Goal: Transaction & Acquisition: Download file/media

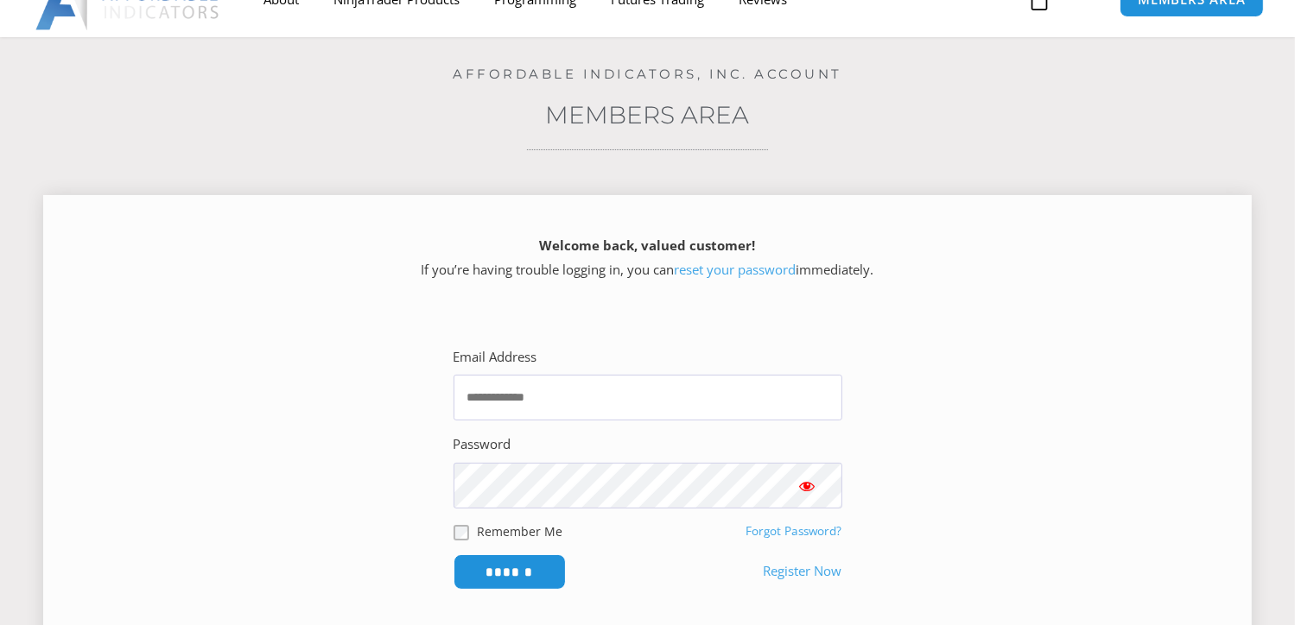
scroll to position [173, 0]
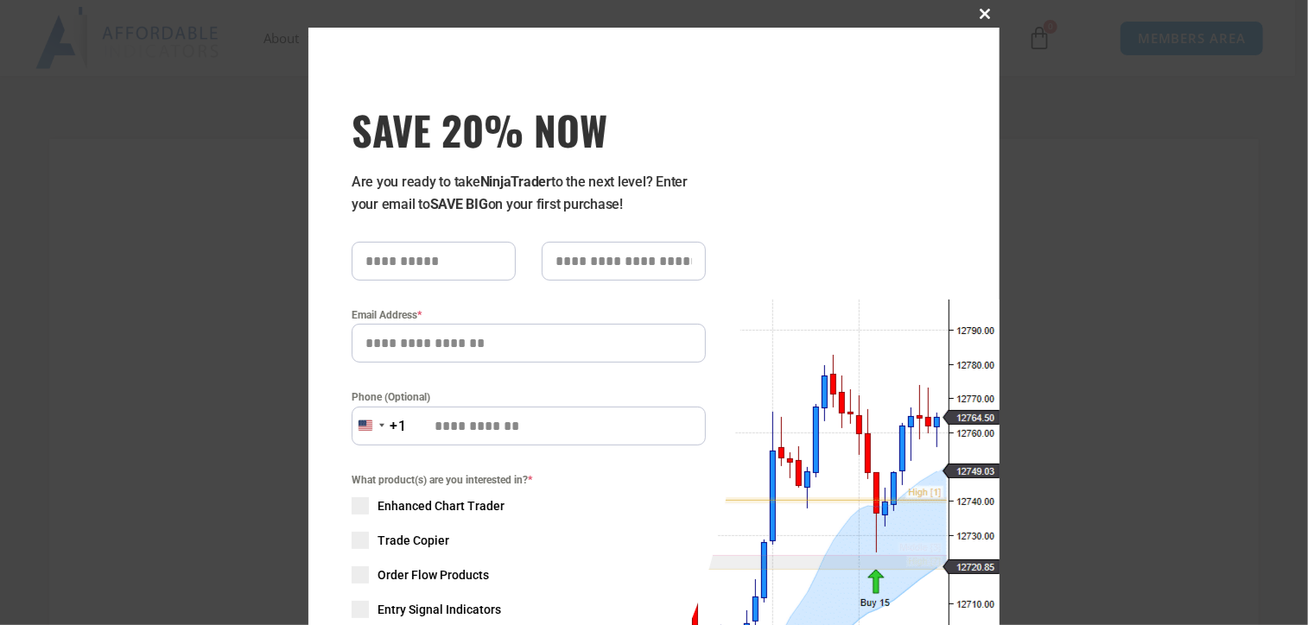
type input "**********"
click at [973, 10] on span "SAVE 20% NOW popup" at bounding box center [986, 14] width 28 height 10
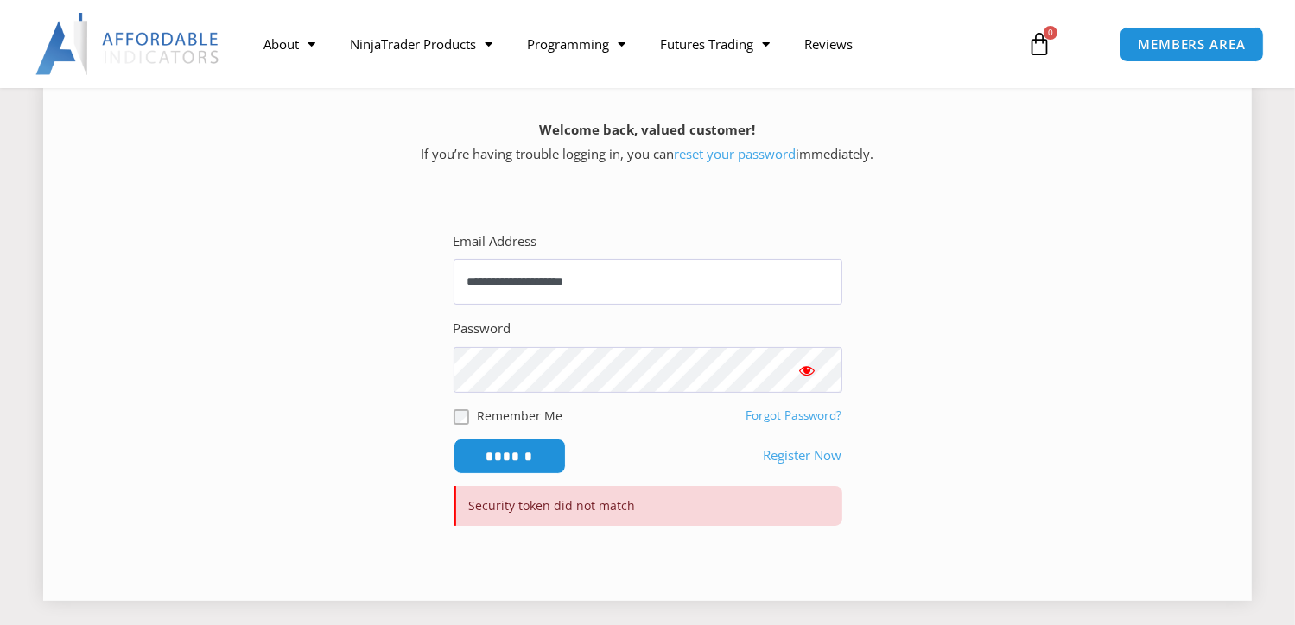
scroll to position [345, 0]
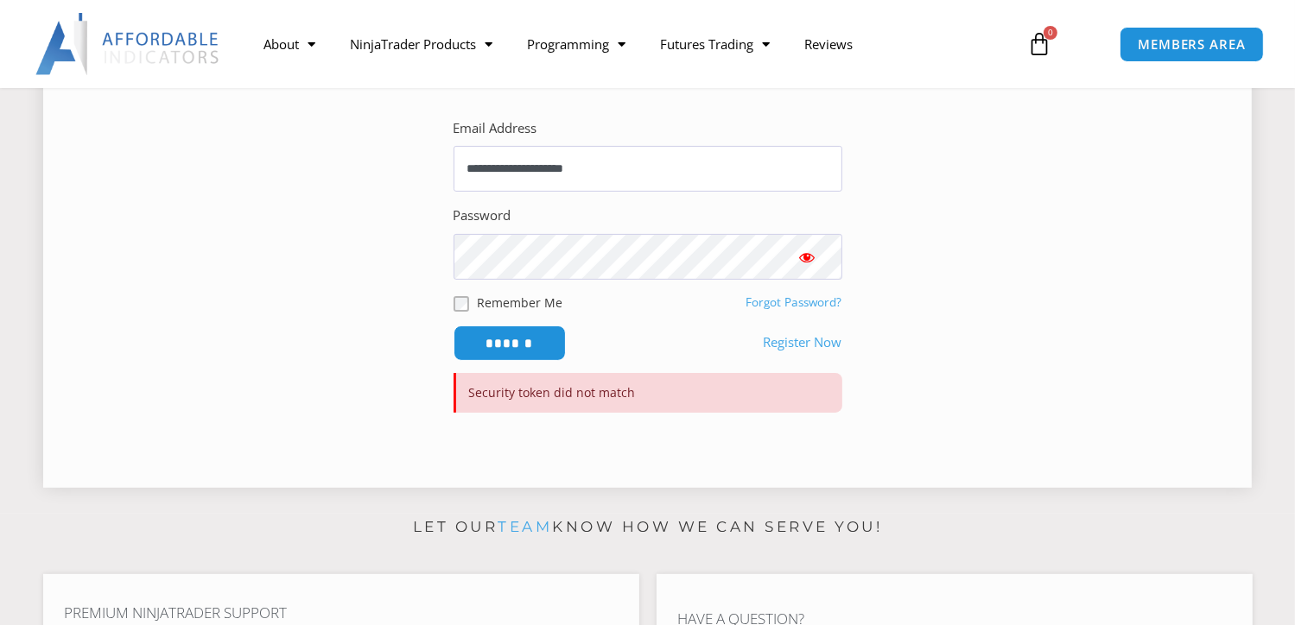
click at [818, 258] on button "Show password" at bounding box center [807, 257] width 69 height 46
click at [515, 335] on input "******" at bounding box center [509, 343] width 118 height 37
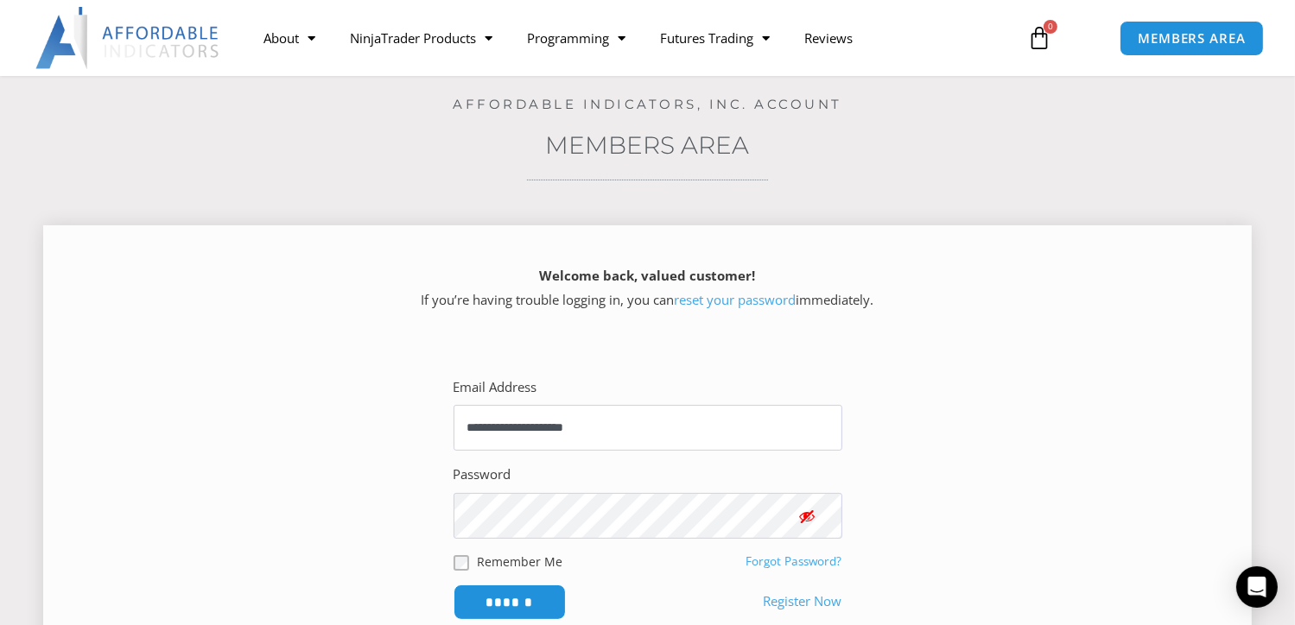
scroll to position [86, 0]
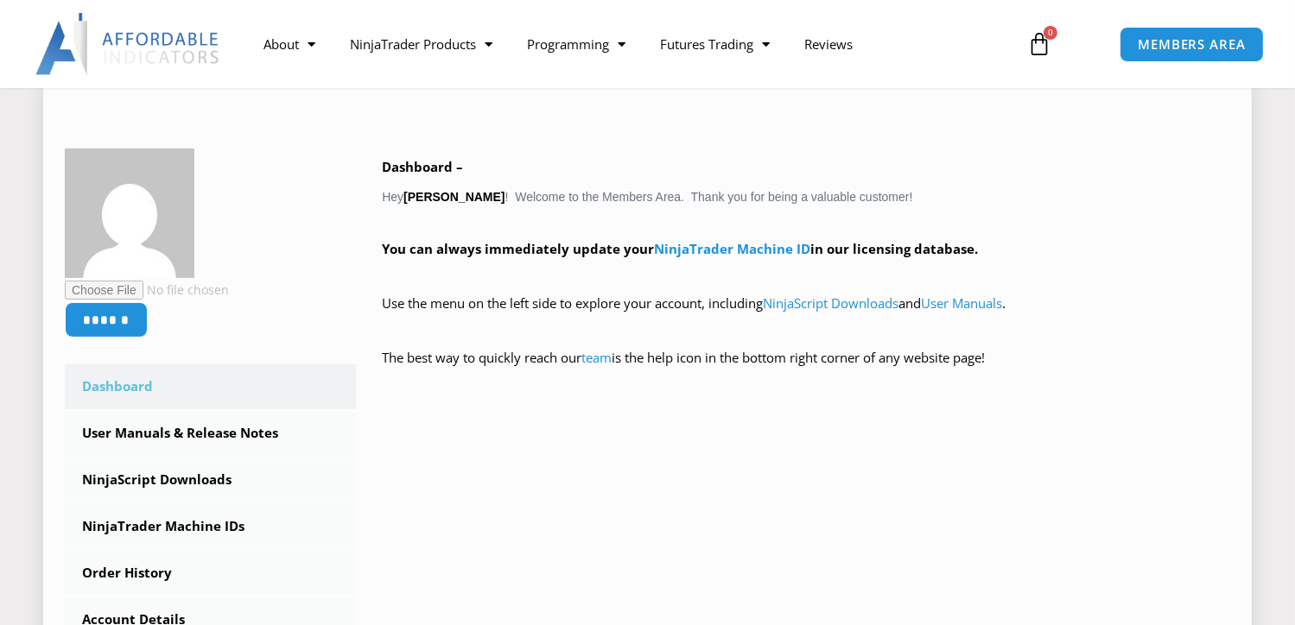
scroll to position [259, 0]
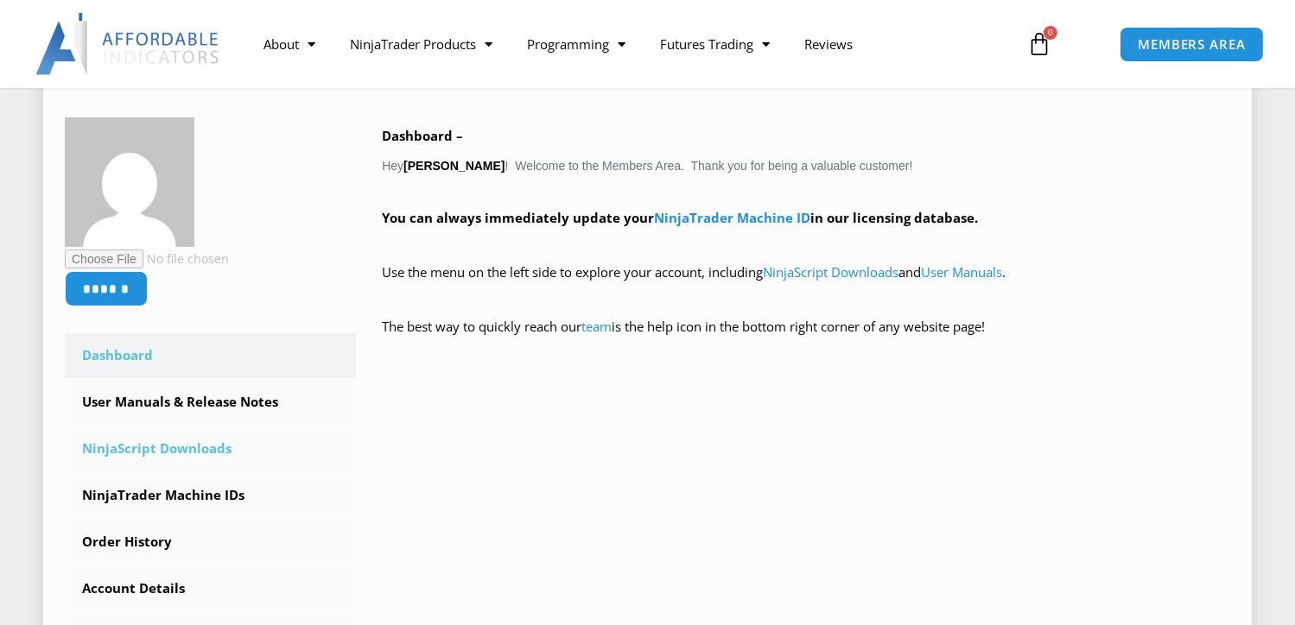
click at [190, 441] on link "NinjaScript Downloads" at bounding box center [210, 449] width 291 height 45
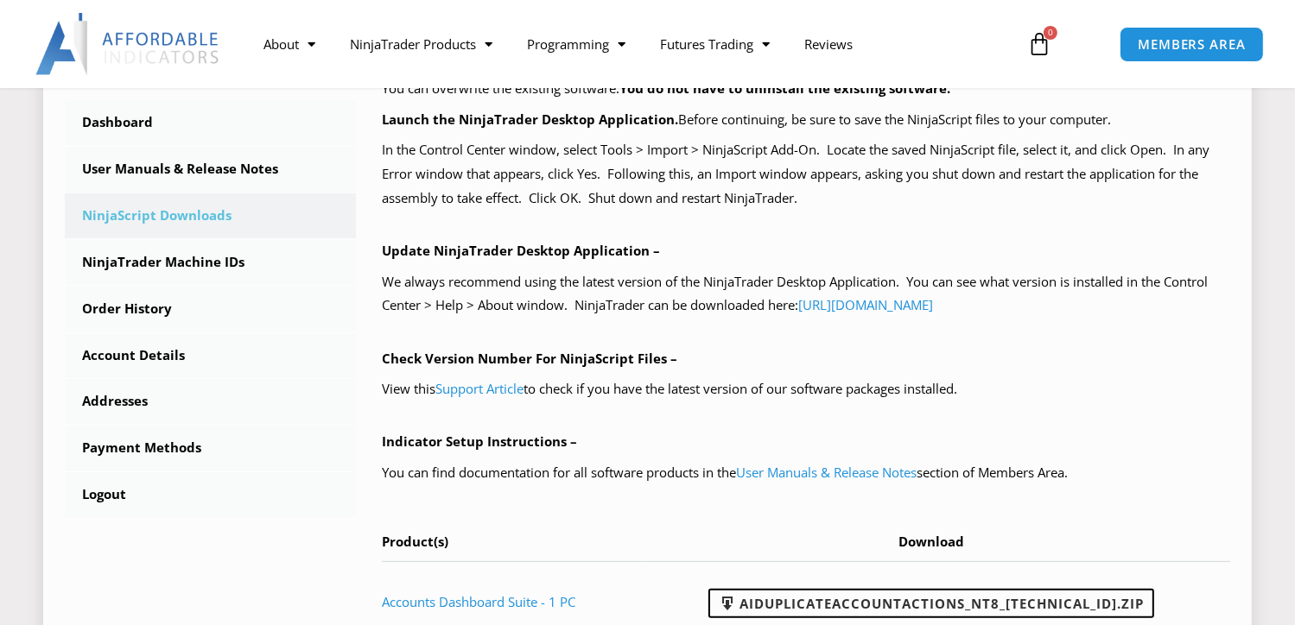
scroll to position [691, 0]
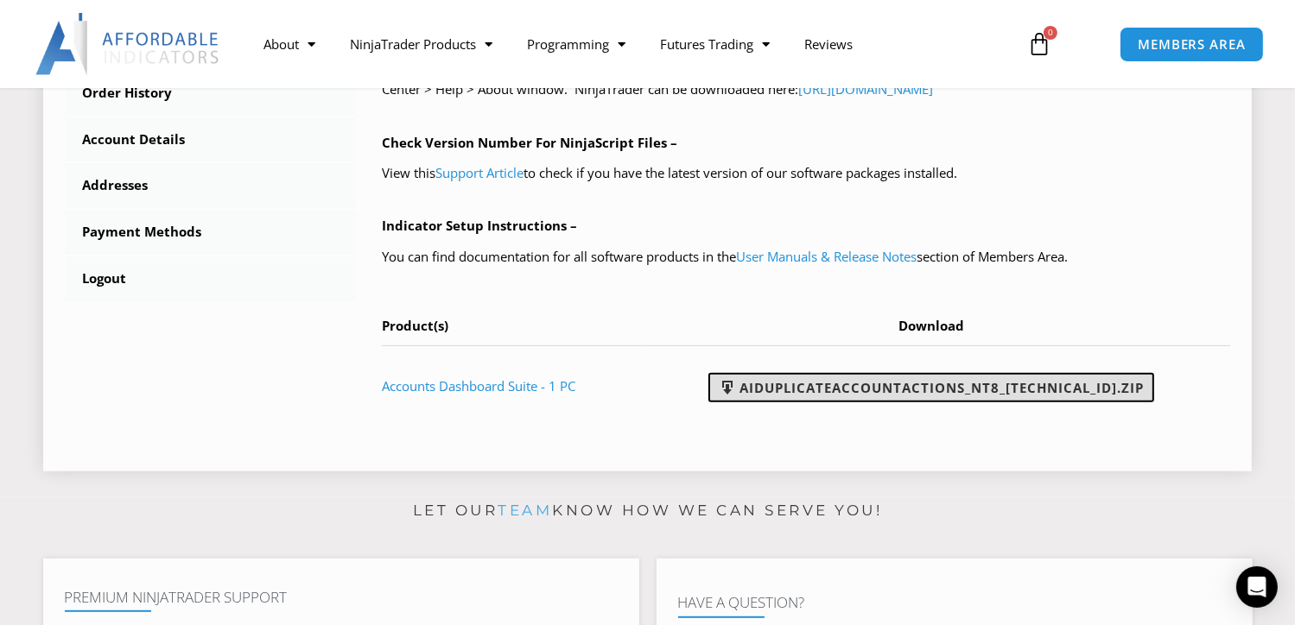
click at [896, 378] on link "AIDuplicateAccountActions_NT8_25.9.24.1.zip" at bounding box center [931, 387] width 446 height 29
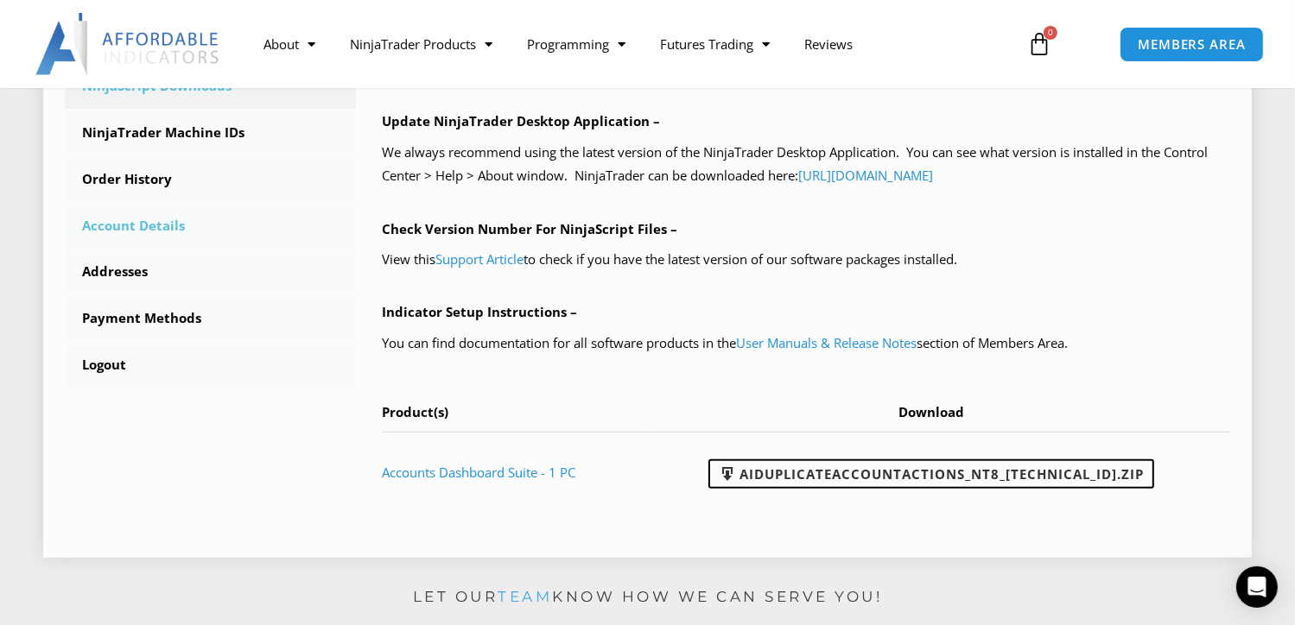
scroll to position [518, 0]
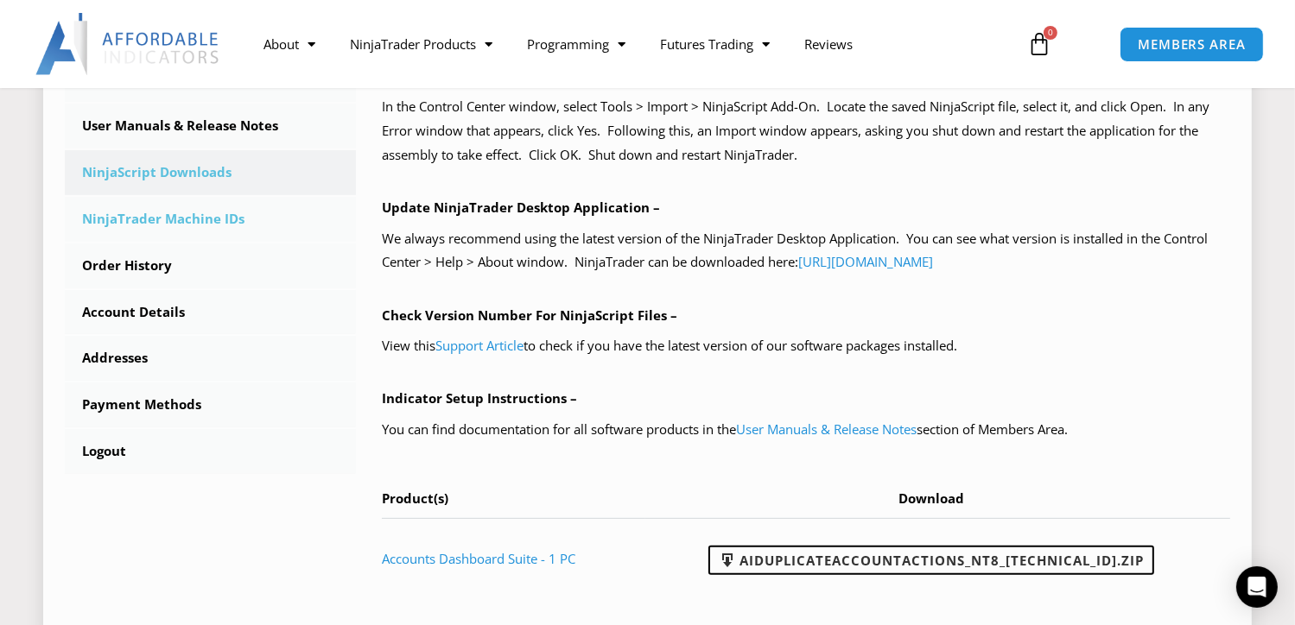
click at [180, 207] on link "NinjaTrader Machine IDs" at bounding box center [210, 219] width 291 height 45
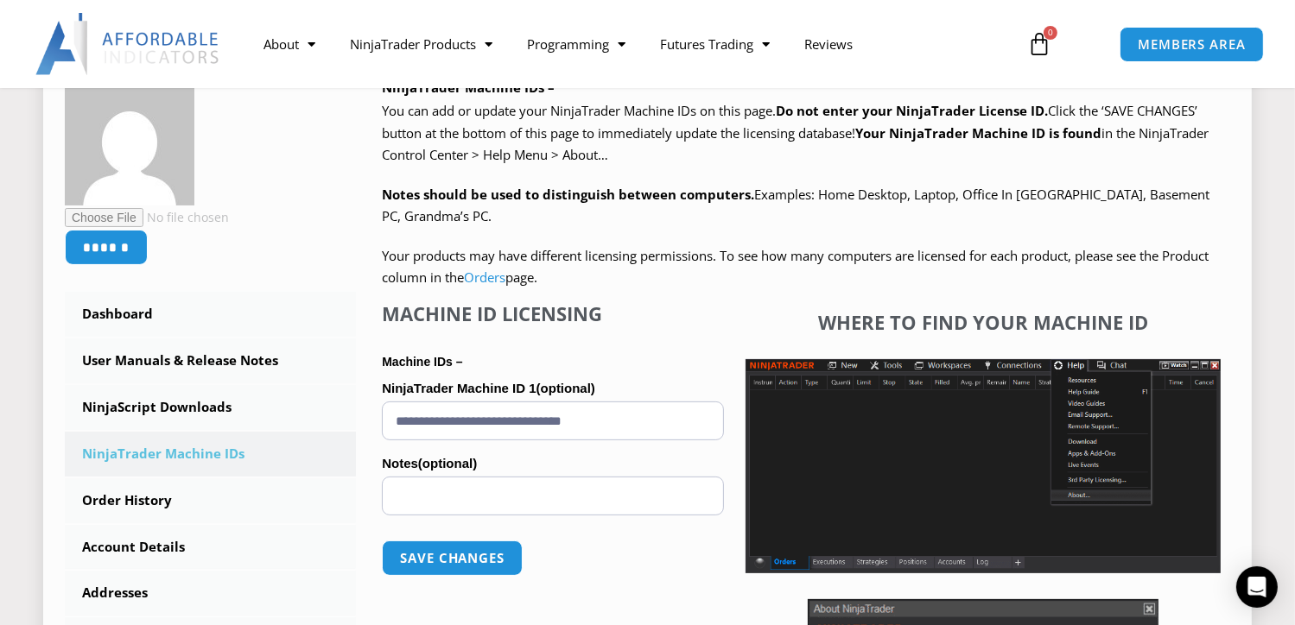
scroll to position [259, 0]
